Goal: Task Accomplishment & Management: Manage account settings

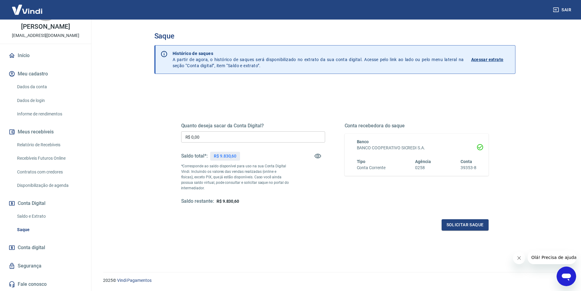
scroll to position [18, 0]
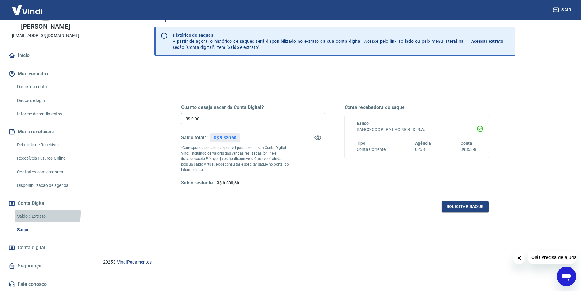
click at [36, 213] on link "Saldo e Extrato" at bounding box center [49, 216] width 69 height 13
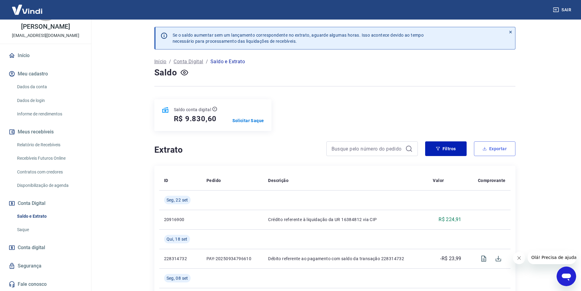
click at [487, 151] on button "Exportar" at bounding box center [494, 148] width 41 height 15
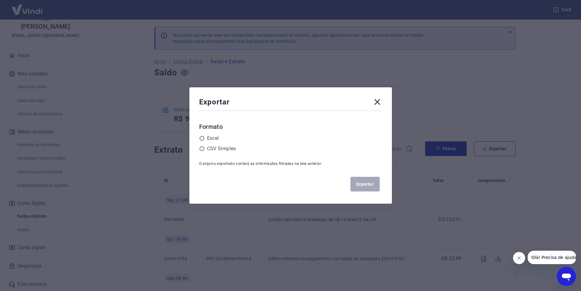
click at [380, 101] on icon at bounding box center [377, 102] width 6 height 6
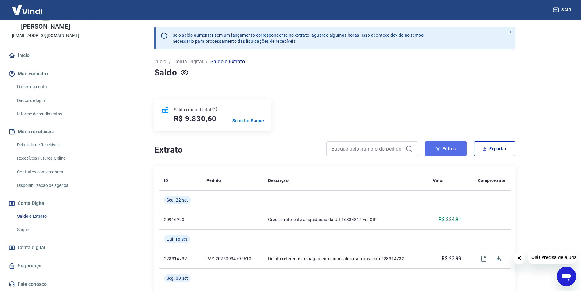
click at [445, 143] on button "Filtros" at bounding box center [445, 148] width 41 height 15
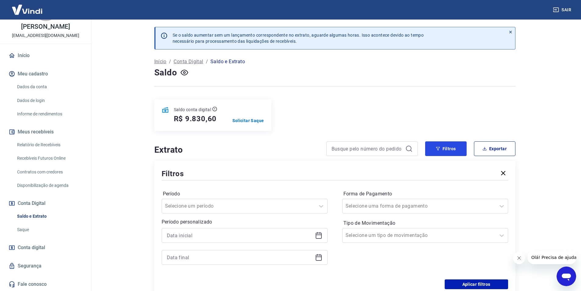
scroll to position [61, 0]
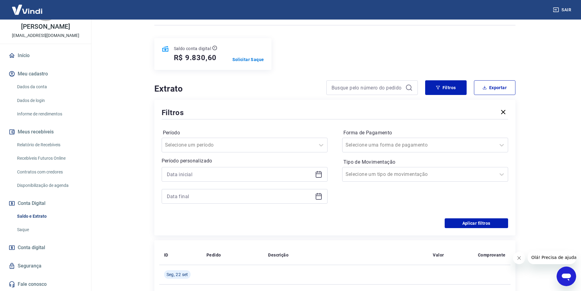
click at [318, 176] on icon at bounding box center [318, 174] width 7 height 7
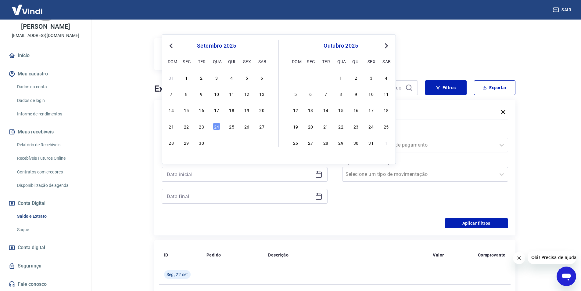
click at [167, 46] on button "Previous Month" at bounding box center [170, 45] width 7 height 7
click at [202, 74] on div "1" at bounding box center [201, 77] width 7 height 7
type input "[DATE]"
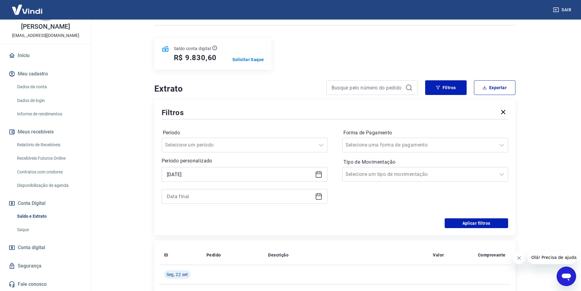
click at [317, 196] on icon at bounding box center [319, 195] width 6 height 1
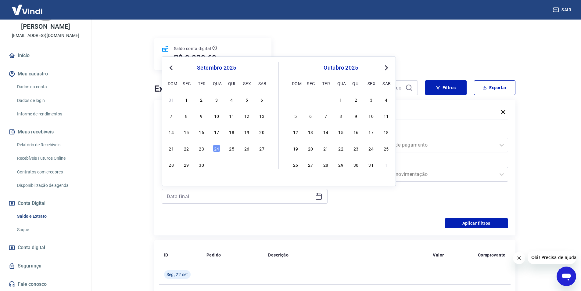
click at [172, 67] on span "Previous Month" at bounding box center [172, 67] width 0 height 7
click at [231, 167] on div "31" at bounding box center [231, 164] width 7 height 7
type input "[DATE]"
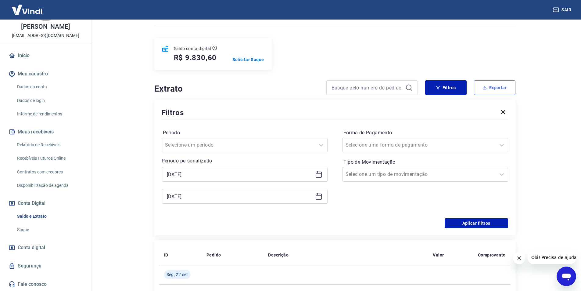
click at [497, 89] on button "Exportar" at bounding box center [494, 87] width 41 height 15
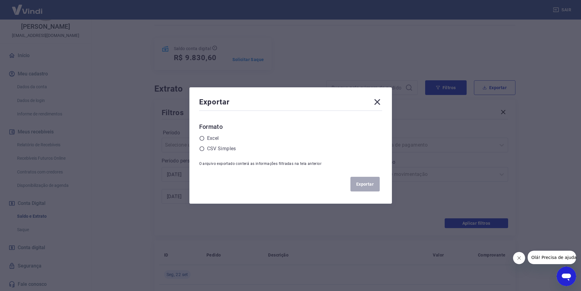
drag, startPoint x: 380, startPoint y: 99, endPoint x: 444, endPoint y: 167, distance: 92.8
click at [380, 99] on icon at bounding box center [377, 102] width 10 height 10
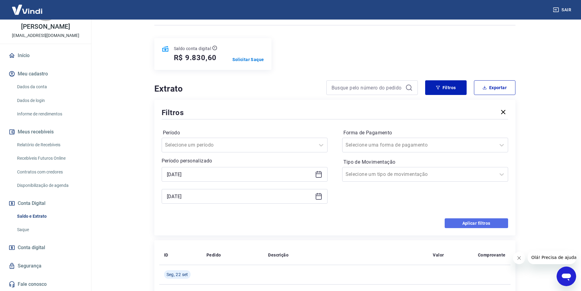
click at [478, 220] on button "Aplicar filtros" at bounding box center [476, 223] width 63 height 10
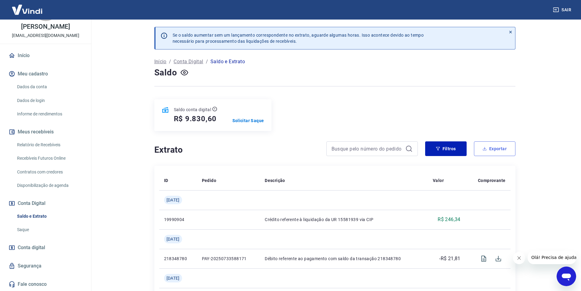
click at [498, 148] on button "Exportar" at bounding box center [494, 148] width 41 height 15
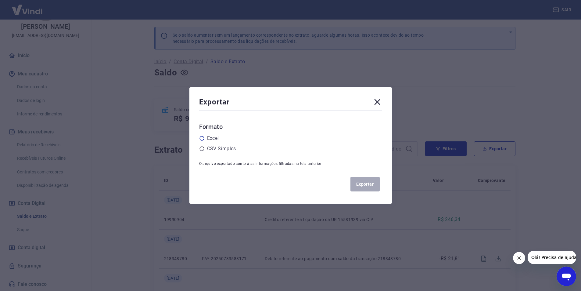
click at [205, 137] on icon at bounding box center [201, 137] width 5 height 5
click at [0, 0] on input "radio" at bounding box center [0, 0] width 0 height 0
click at [366, 184] on button "Exportar" at bounding box center [364, 184] width 29 height 15
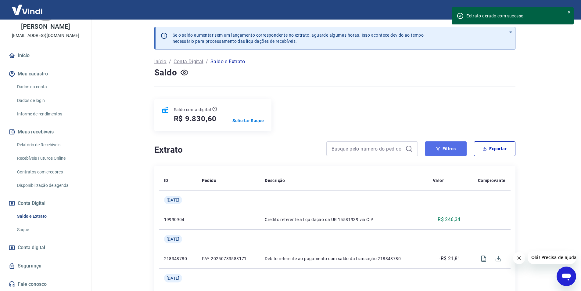
click at [455, 148] on button "Filtros" at bounding box center [445, 148] width 41 height 15
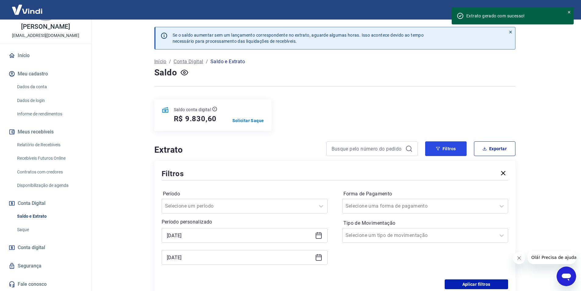
scroll to position [61, 0]
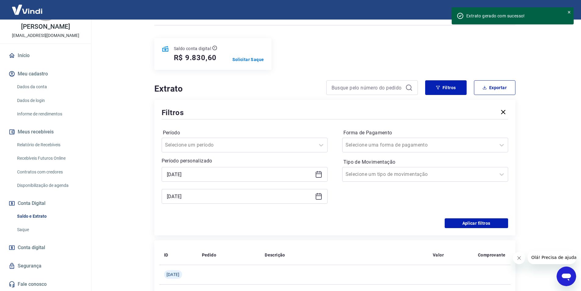
click at [318, 172] on icon at bounding box center [317, 172] width 1 height 2
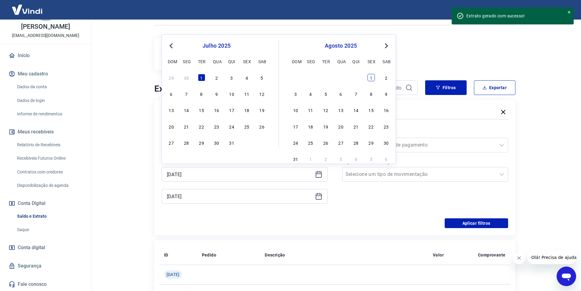
click at [369, 81] on div "1" at bounding box center [371, 77] width 7 height 7
type input "[DATE]"
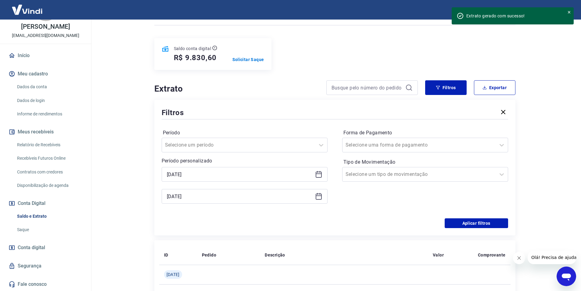
click at [319, 196] on icon at bounding box center [318, 195] width 7 height 7
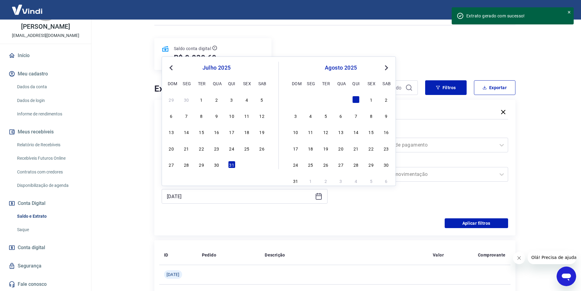
click at [300, 179] on div "31 1 2 3 4 5 6" at bounding box center [341, 180] width 100 height 9
click at [298, 180] on div "31" at bounding box center [295, 180] width 7 height 7
type input "[DATE]"
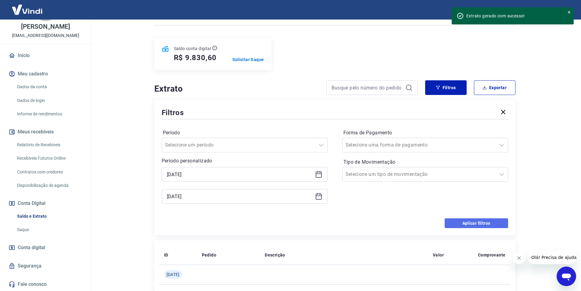
click at [468, 221] on button "Aplicar filtros" at bounding box center [476, 223] width 63 height 10
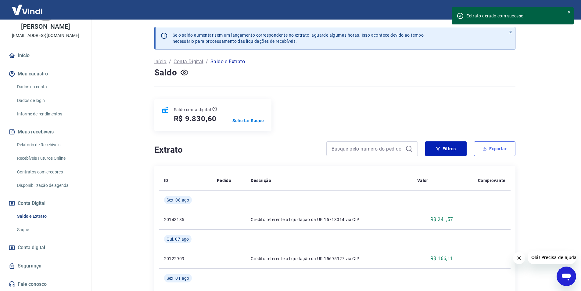
click at [494, 147] on button "Exportar" at bounding box center [494, 148] width 41 height 15
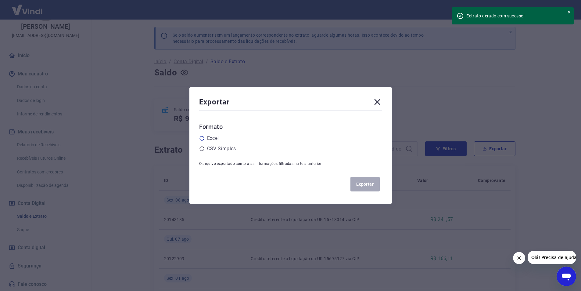
click at [205, 139] on icon at bounding box center [201, 137] width 5 height 5
click at [0, 0] on input "radio" at bounding box center [0, 0] width 0 height 0
click at [363, 183] on button "Exportar" at bounding box center [364, 184] width 29 height 15
